Goal: Communication & Community: Participate in discussion

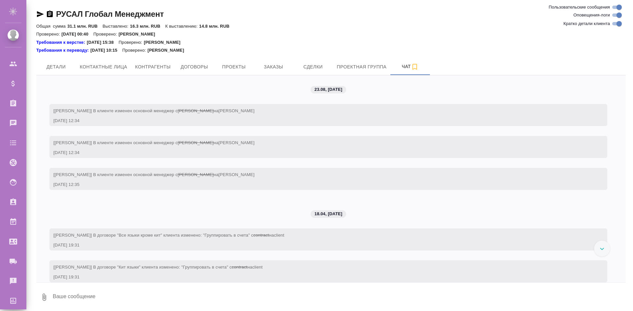
click at [602, 250] on icon at bounding box center [602, 249] width 4 height 2
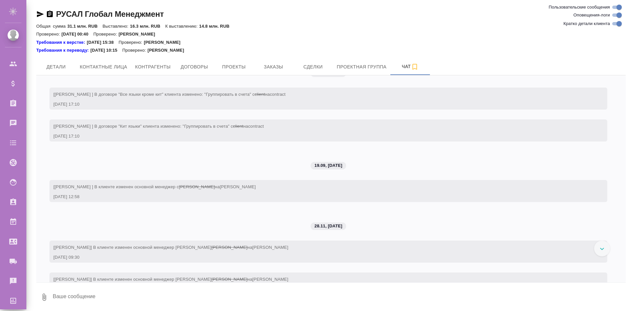
scroll to position [1128, 0]
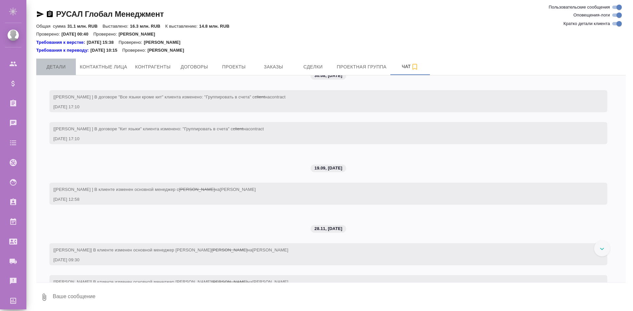
click at [54, 64] on span "Детали" at bounding box center [56, 67] width 32 height 8
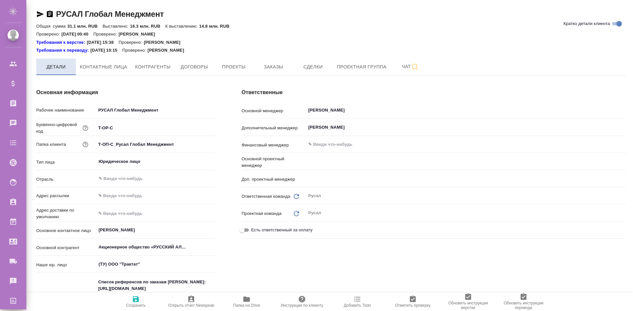
type textarea "x"
type input "[PERSON_NAME]"
type textarea "x"
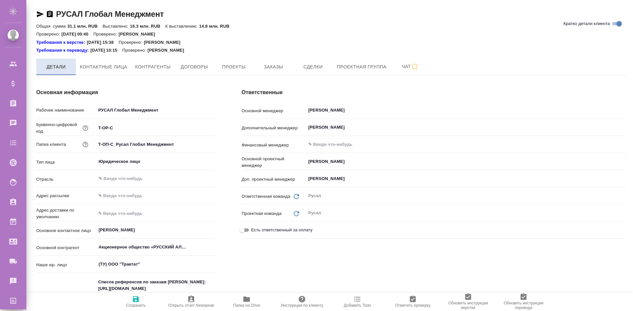
type textarea "x"
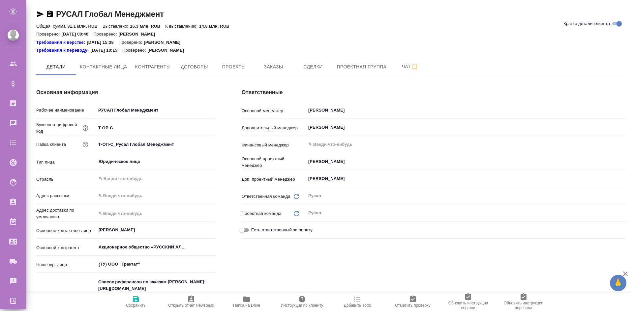
type textarea "x"
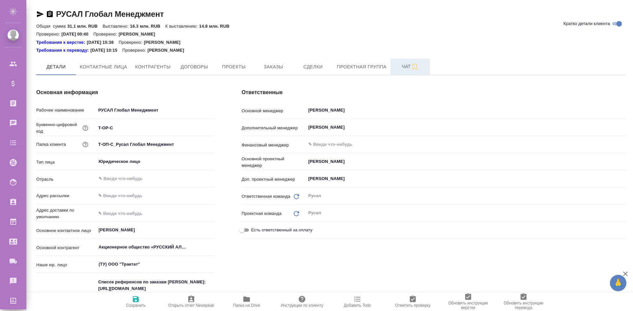
type textarea "x"
click at [400, 63] on span "Чат" at bounding box center [410, 67] width 32 height 8
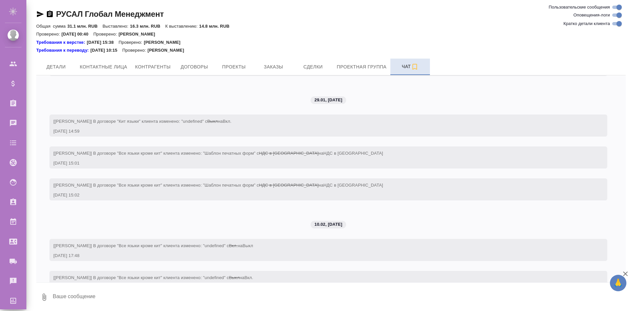
scroll to position [2248, 0]
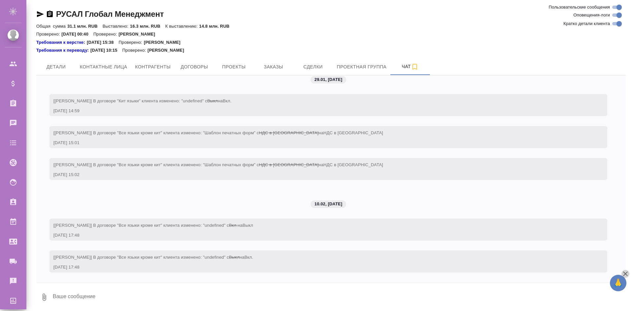
click at [622, 275] on icon "button" at bounding box center [625, 274] width 8 height 8
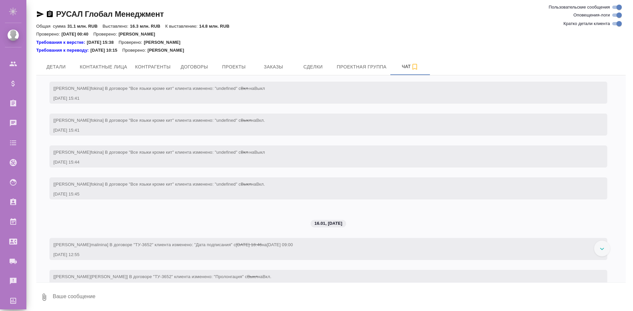
scroll to position [1919, 0]
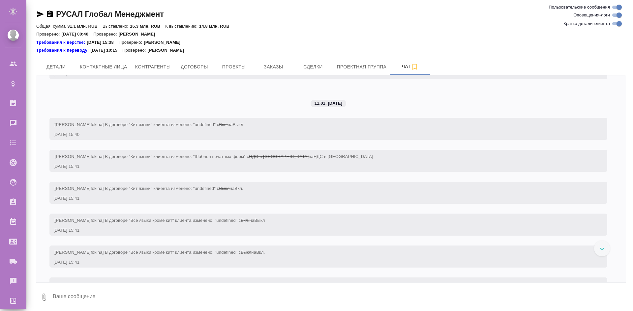
click at [605, 251] on div at bounding box center [602, 249] width 16 height 16
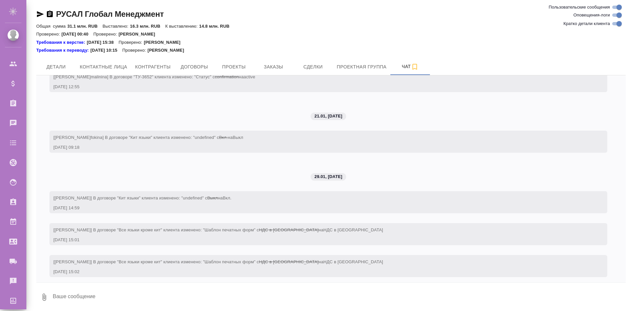
scroll to position [2248, 0]
